Goal: Task Accomplishment & Management: Manage account settings

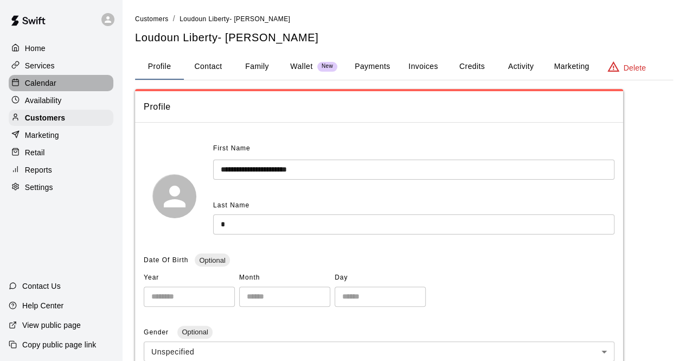
click at [54, 83] on p "Calendar" at bounding box center [40, 83] width 31 height 11
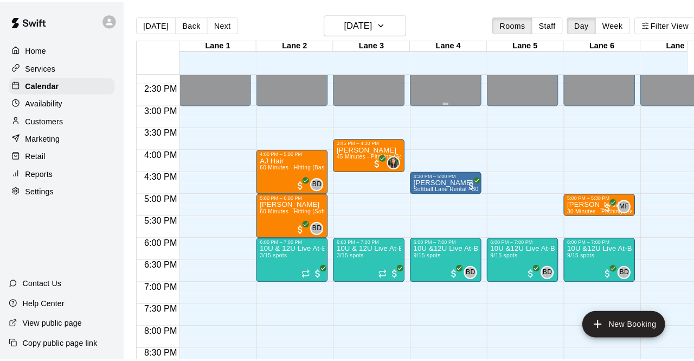
scroll to position [635, 0]
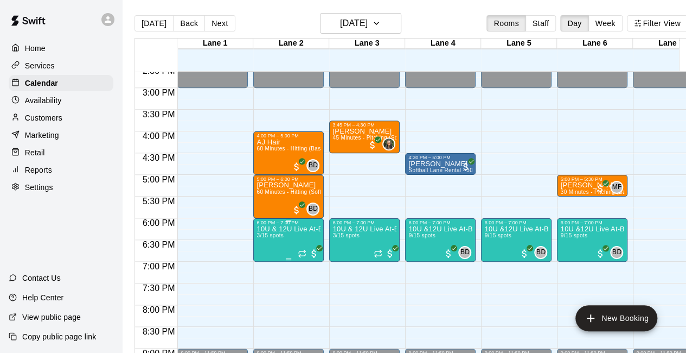
click at [280, 229] on p "10U & 12U Live At-Bat Night: Pitcher Registration" at bounding box center [289, 229] width 64 height 0
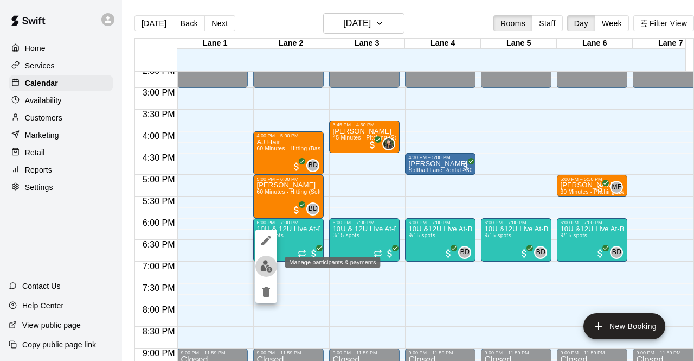
click at [260, 271] on img "edit" at bounding box center [266, 266] width 12 height 12
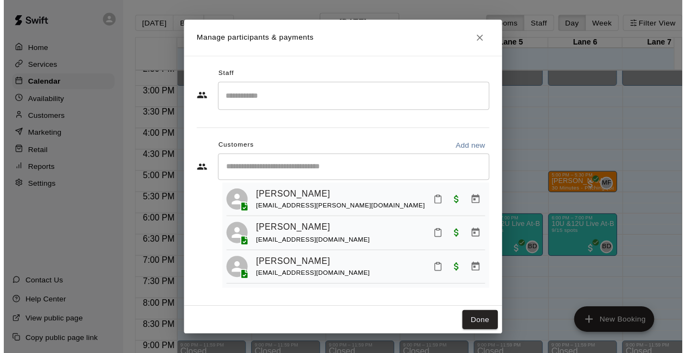
scroll to position [29, 0]
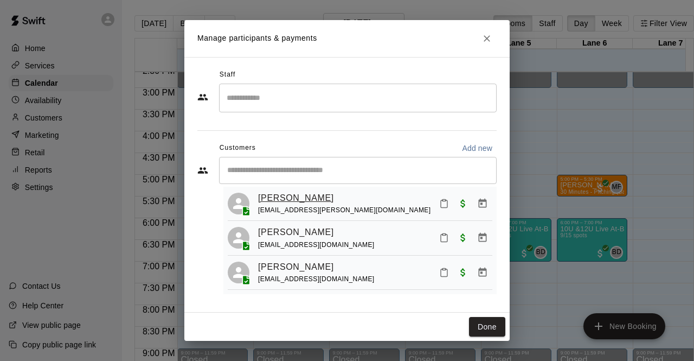
click at [272, 191] on link "[PERSON_NAME]" at bounding box center [296, 198] width 76 height 14
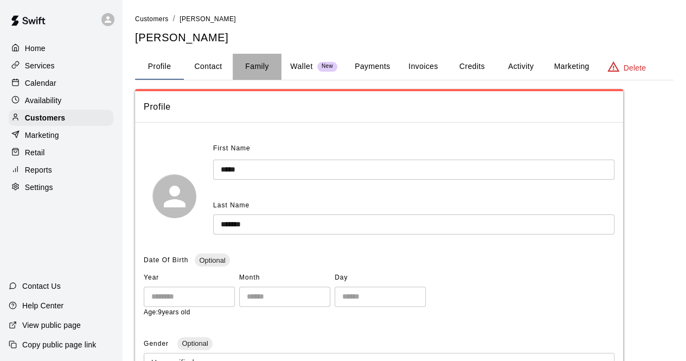
click at [257, 58] on button "Family" at bounding box center [257, 67] width 49 height 26
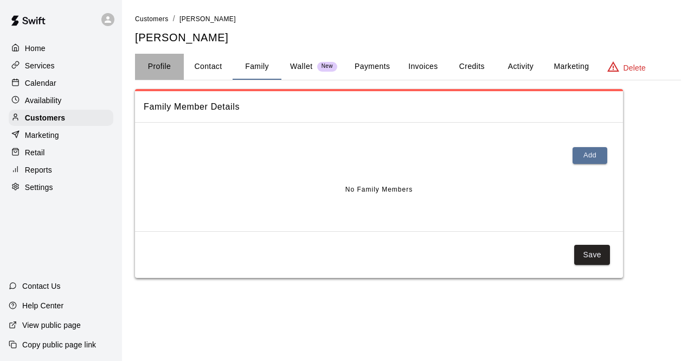
click at [165, 67] on button "Profile" at bounding box center [159, 67] width 49 height 26
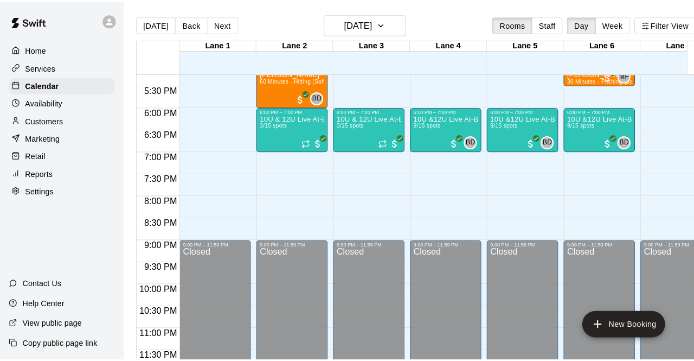
scroll to position [3, 0]
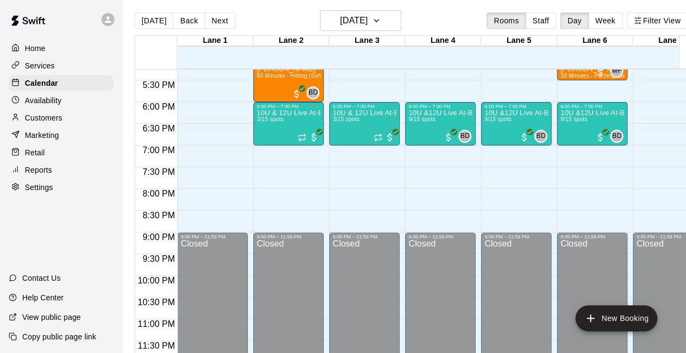
drag, startPoint x: 89, startPoint y: 6, endPoint x: 251, endPoint y: 121, distance: 198.3
click at [251, 121] on div at bounding box center [215, 118] width 75 height 11
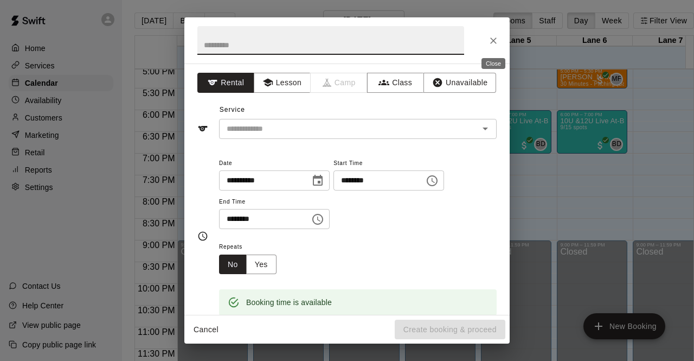
click at [495, 43] on icon "Close" at bounding box center [493, 40] width 11 height 11
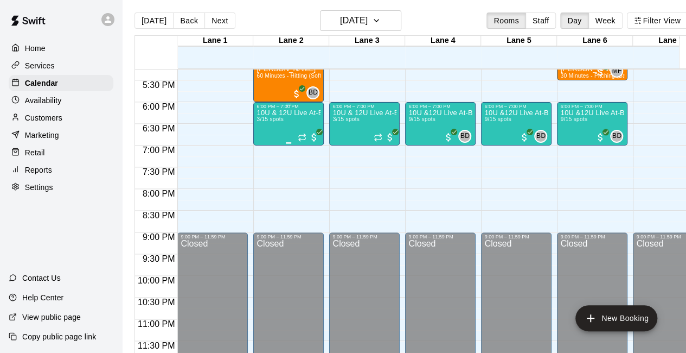
click at [286, 124] on div "10U & 12U Live At-Bat Night: Pitcher Registration 3/15 spots" at bounding box center [289, 285] width 64 height 353
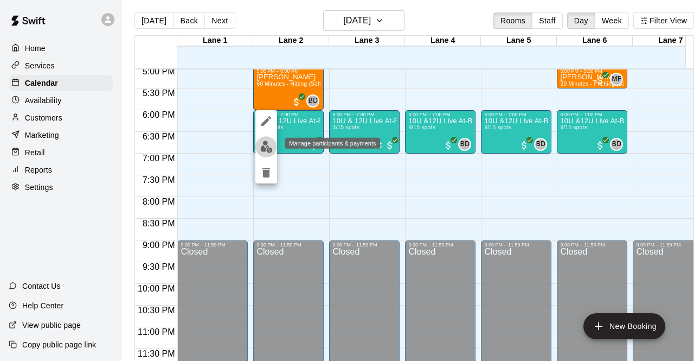
click at [269, 150] on img "edit" at bounding box center [266, 146] width 12 height 12
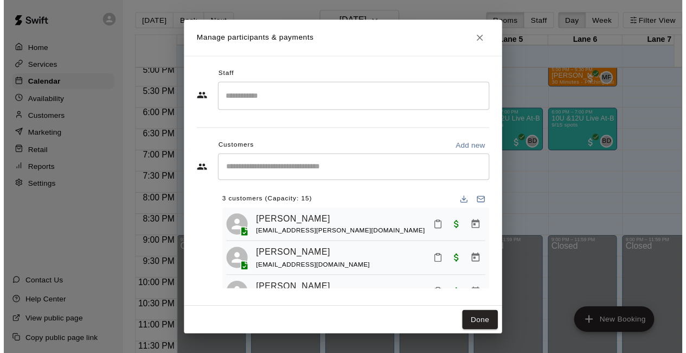
scroll to position [29, 0]
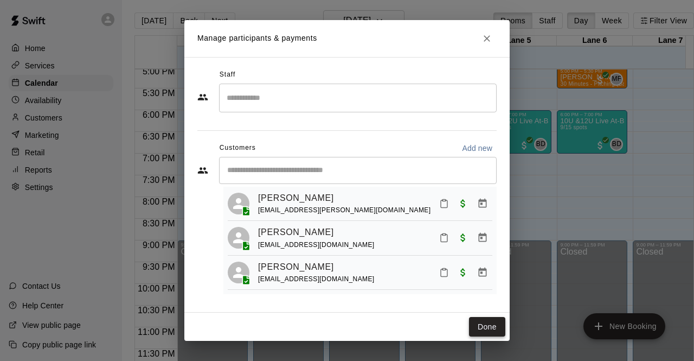
click at [490, 318] on button "Done" at bounding box center [487, 327] width 36 height 20
